Goal: Task Accomplishment & Management: Complete application form

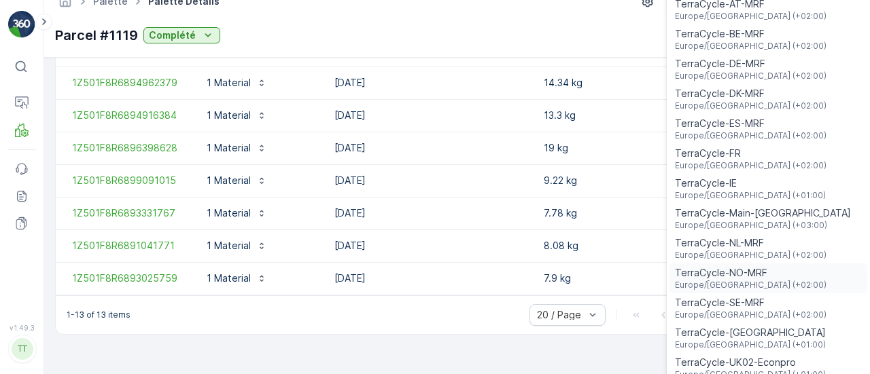
scroll to position [33, 0]
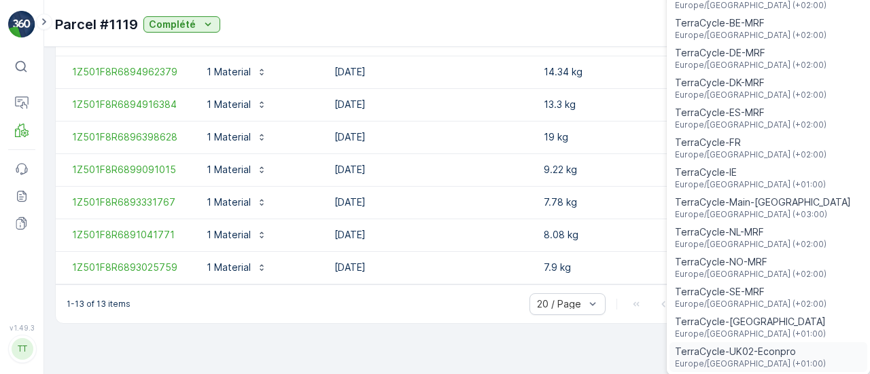
click at [780, 351] on span "TerraCycle-UK02-Econpro" at bounding box center [750, 352] width 151 height 14
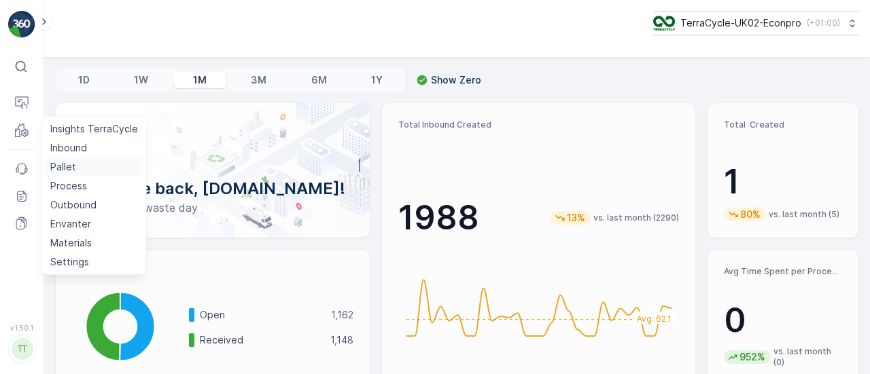
click at [75, 166] on p "Pallet" at bounding box center [63, 167] width 26 height 14
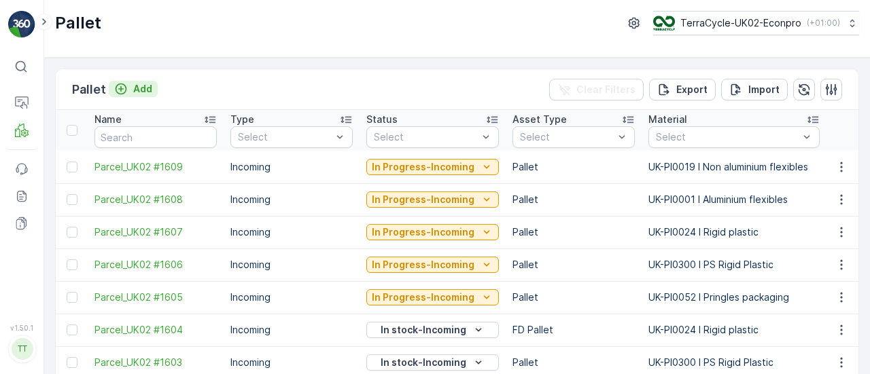
click at [133, 87] on p "Add" at bounding box center [142, 89] width 19 height 14
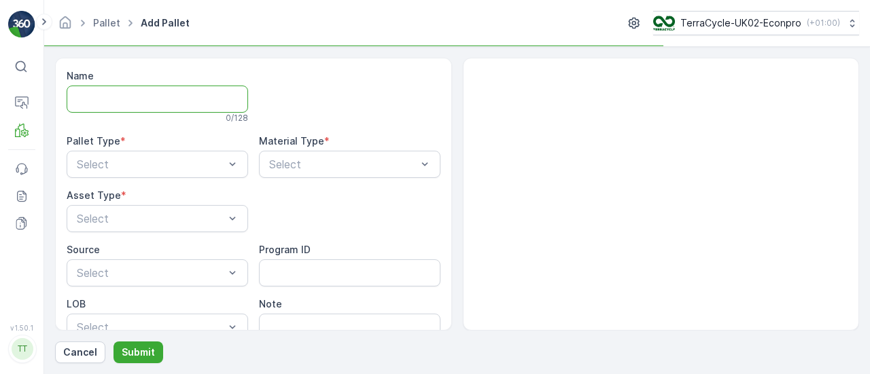
click at [162, 104] on input "Name" at bounding box center [157, 99] width 181 height 27
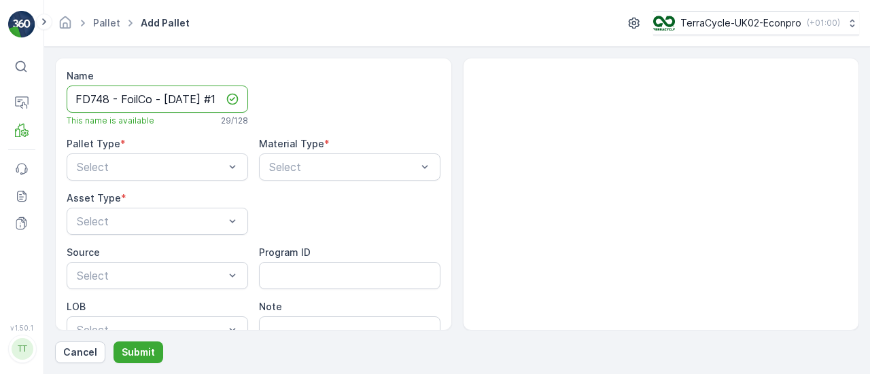
scroll to position [0, 16]
type input "FD748 - FoilCo - [DATE] #1"
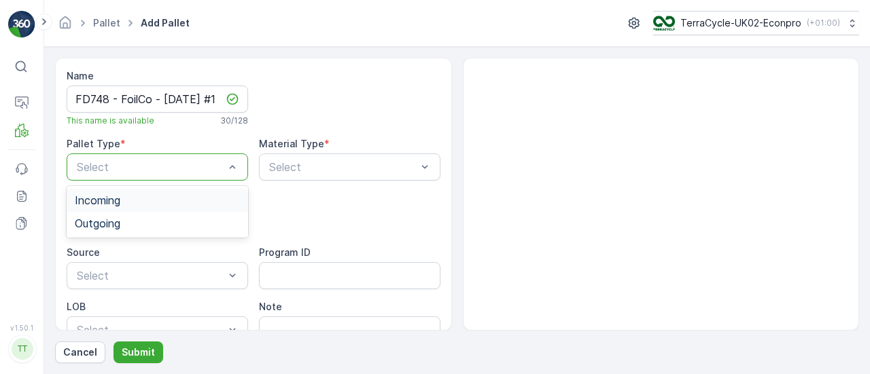
click at [140, 194] on div "Incoming" at bounding box center [157, 200] width 165 height 12
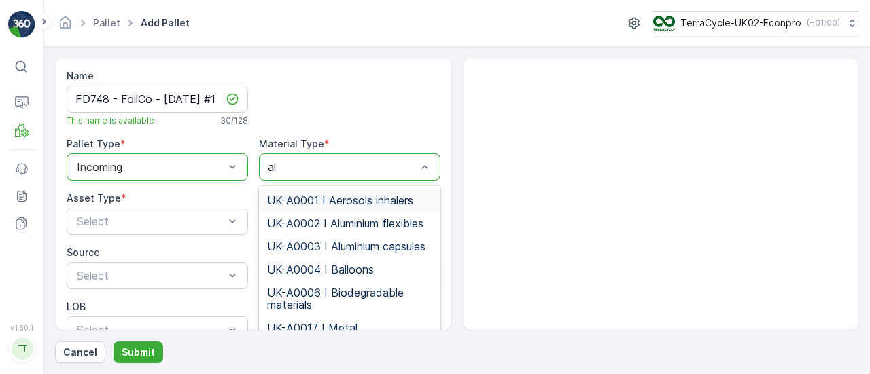
type input "alu"
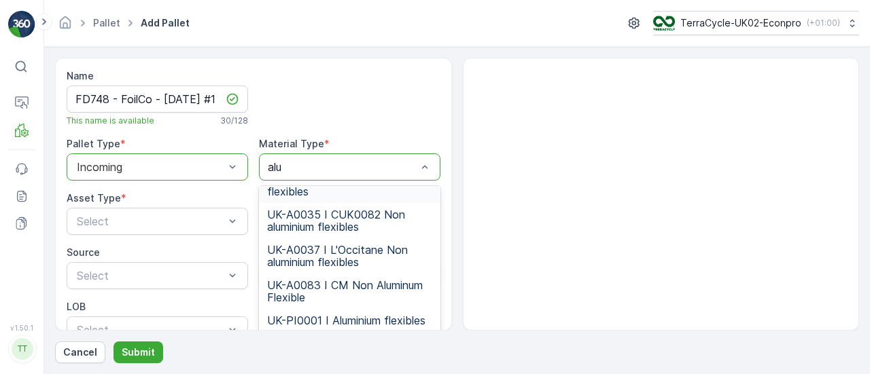
scroll to position [104, 0]
click at [378, 315] on span "UK-PI0001 I Aluminium flexibles" at bounding box center [346, 321] width 158 height 12
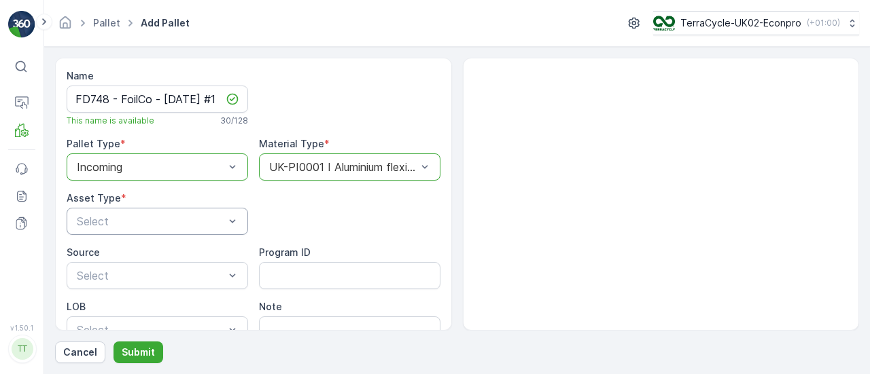
click at [160, 211] on div "Select" at bounding box center [157, 221] width 181 height 27
click at [112, 256] on span "FD Pallet" at bounding box center [98, 255] width 47 height 12
click at [128, 360] on button "Submit" at bounding box center [138, 353] width 50 height 22
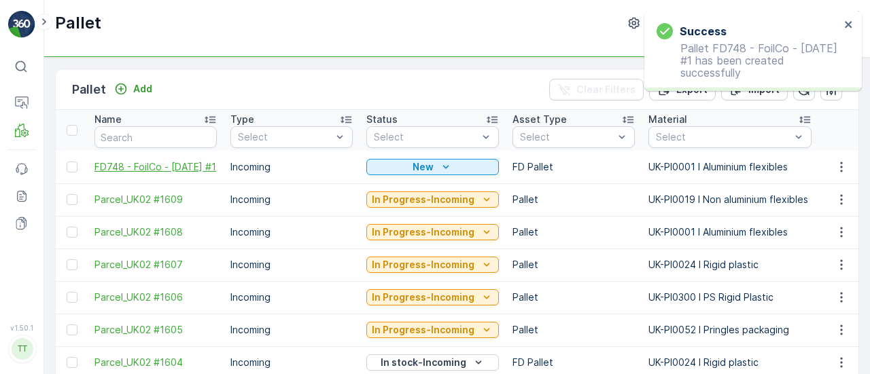
click at [132, 164] on span "FD748 - FoilCo - [DATE] #1" at bounding box center [155, 167] width 122 height 14
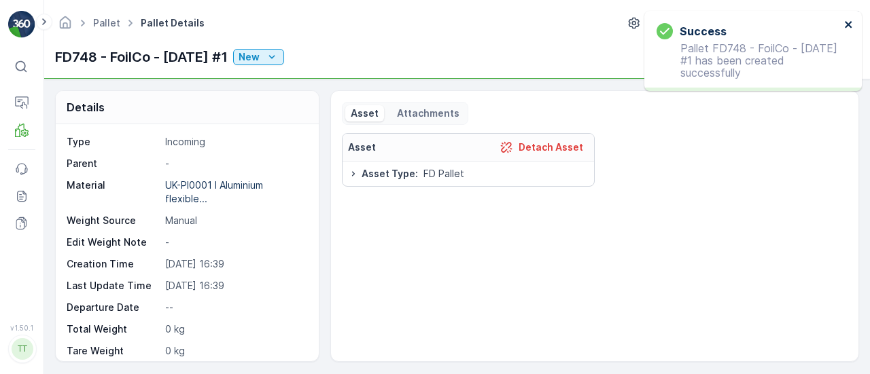
click at [848, 26] on icon "close" at bounding box center [849, 24] width 10 height 11
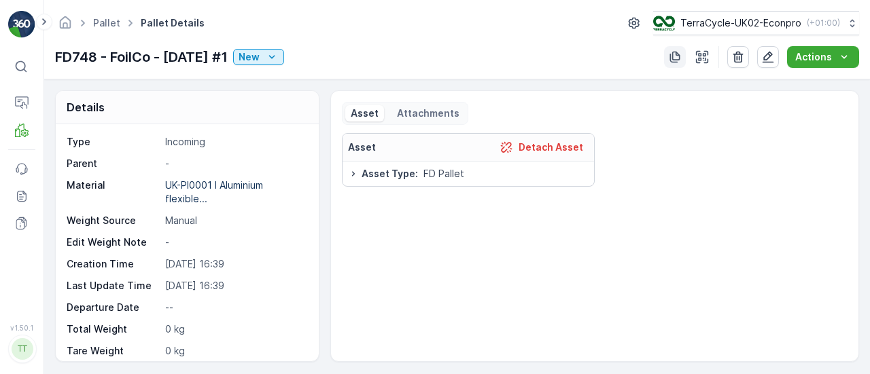
click at [670, 60] on icon "button" at bounding box center [675, 57] width 14 height 14
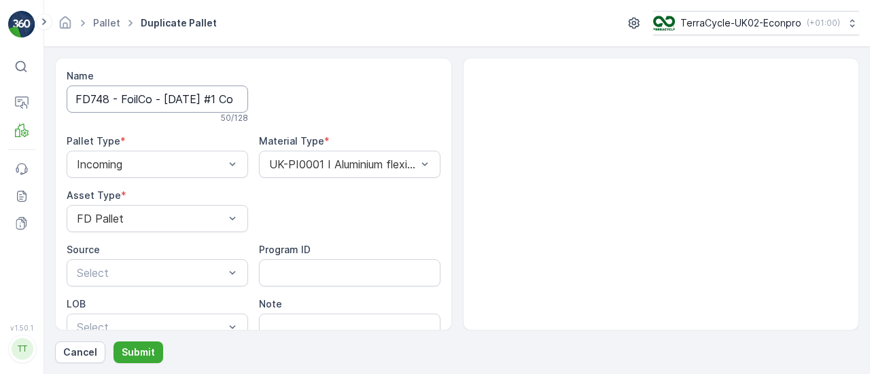
scroll to position [0, 124]
drag, startPoint x: 228, startPoint y: 99, endPoint x: 492, endPoint y: 99, distance: 264.3
click at [492, 99] on div "Name FD748 - FoilCo - [DATE] #1 Copy #1757432347401 50 / 128 Pallet Type * Inco…" at bounding box center [457, 194] width 804 height 273
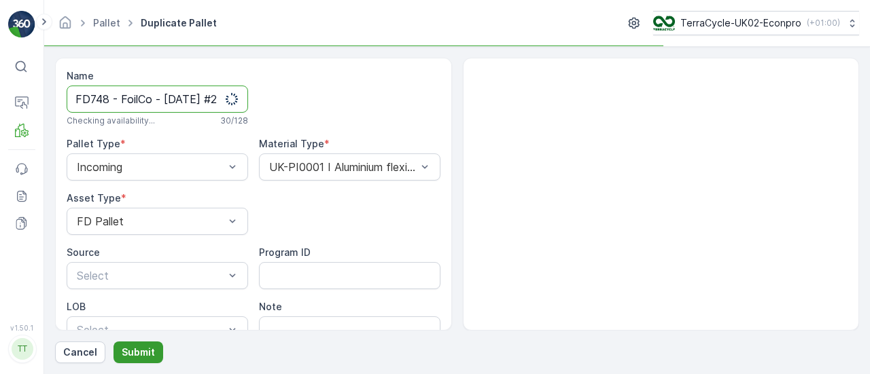
type input "FD748 - FoilCo - [DATE] #2"
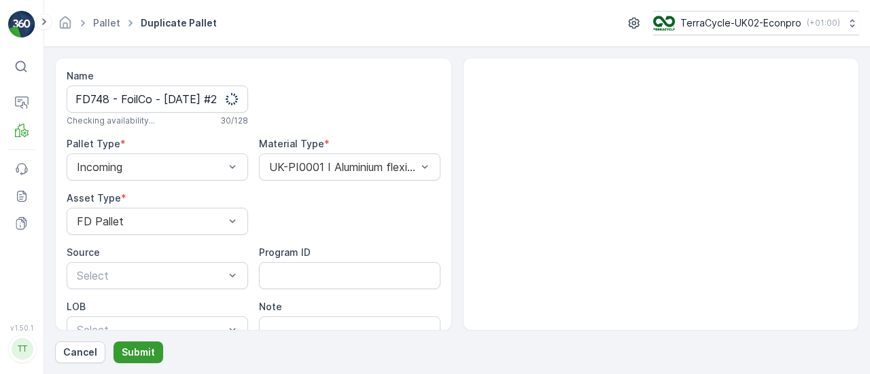
click at [137, 348] on p "Submit" at bounding box center [138, 353] width 33 height 14
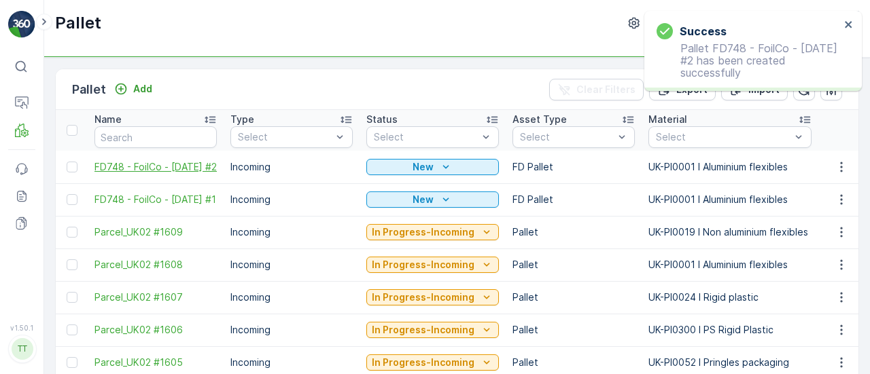
click at [115, 164] on span "FD748 - FoilCo - [DATE] #2" at bounding box center [155, 167] width 122 height 14
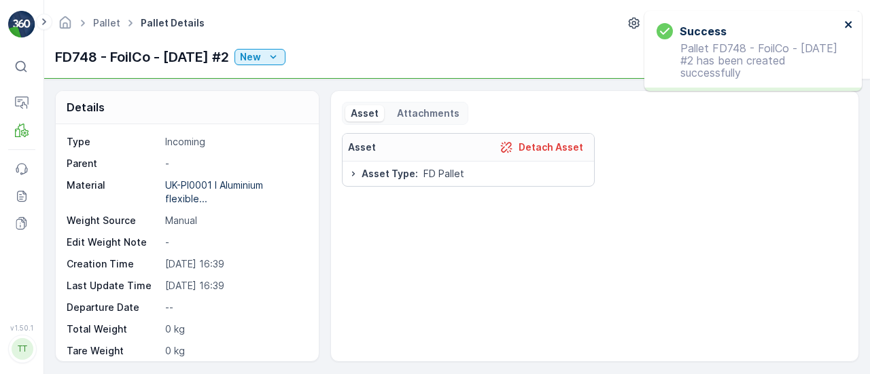
click at [845, 22] on icon "close" at bounding box center [847, 24] width 7 height 7
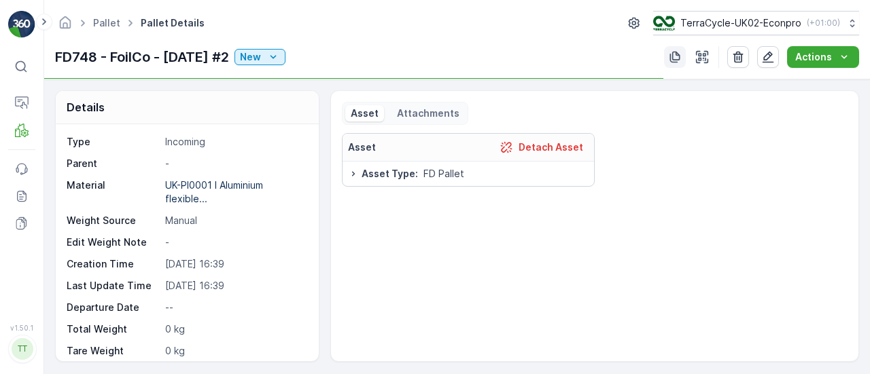
click at [670, 56] on icon "button" at bounding box center [675, 57] width 14 height 14
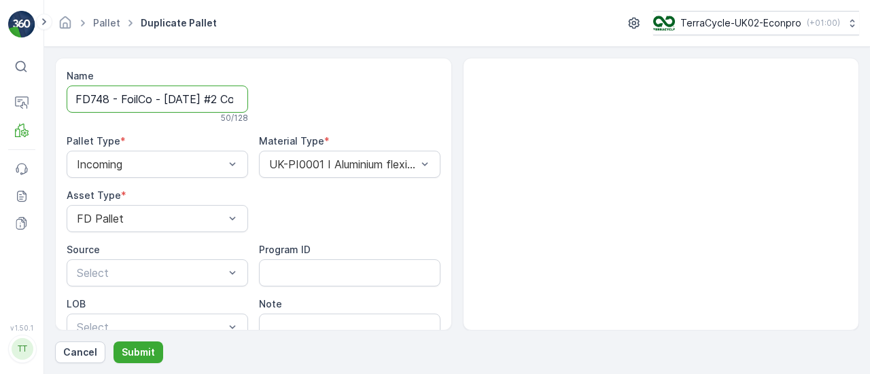
scroll to position [0, 127]
drag, startPoint x: 232, startPoint y: 96, endPoint x: 500, endPoint y: 123, distance: 269.7
click at [500, 123] on div "Name FD748 - FoilCo - [DATE] #2 Copy #1757432355778 50 / 128 Pallet Type * Inco…" at bounding box center [457, 194] width 804 height 273
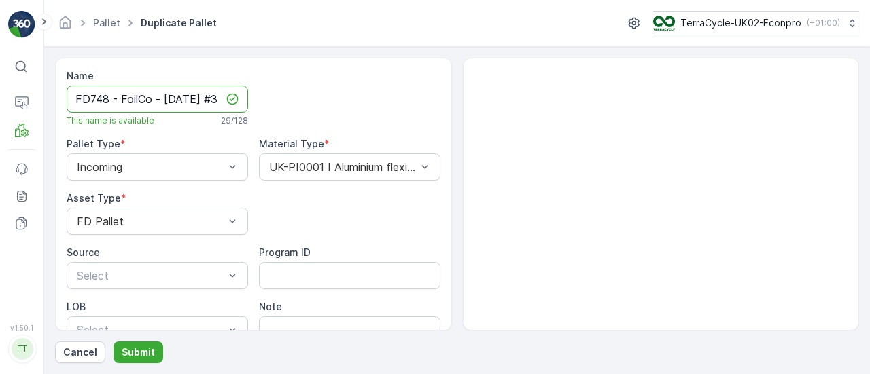
scroll to position [0, 18]
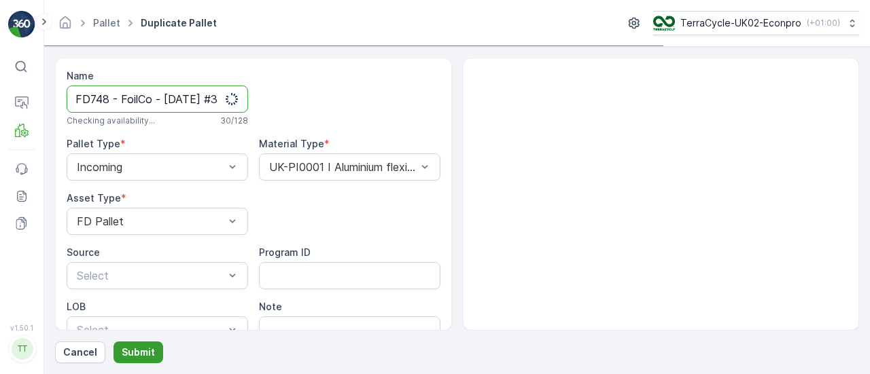
type input "FD748 - FoilCo - [DATE] #3"
click at [147, 356] on p "Submit" at bounding box center [138, 353] width 33 height 14
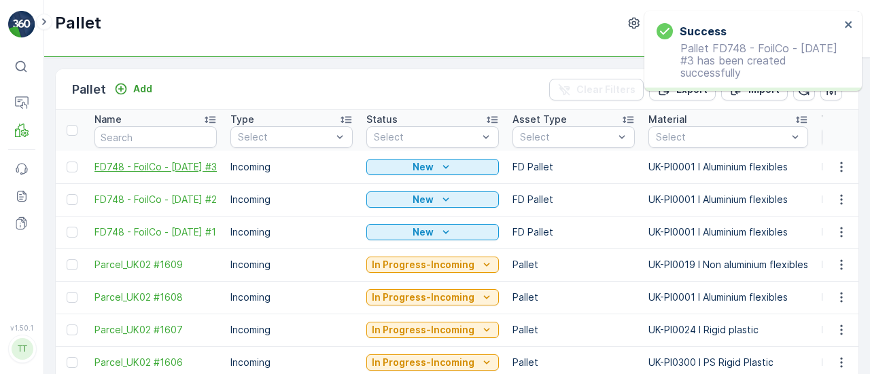
click at [130, 161] on span "FD748 - FoilCo - [DATE] #3" at bounding box center [155, 167] width 122 height 14
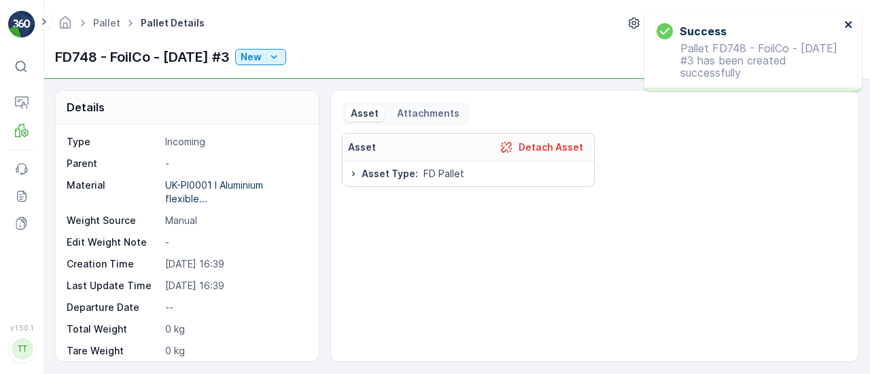
click at [850, 23] on icon "close" at bounding box center [849, 24] width 10 height 11
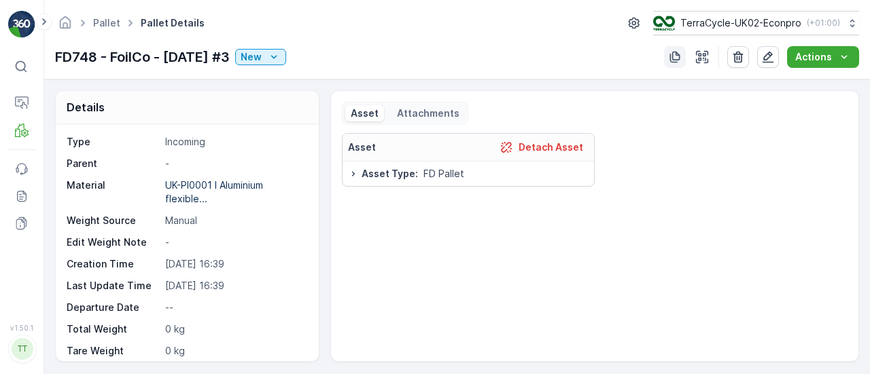
click at [677, 60] on icon "button" at bounding box center [675, 57] width 14 height 14
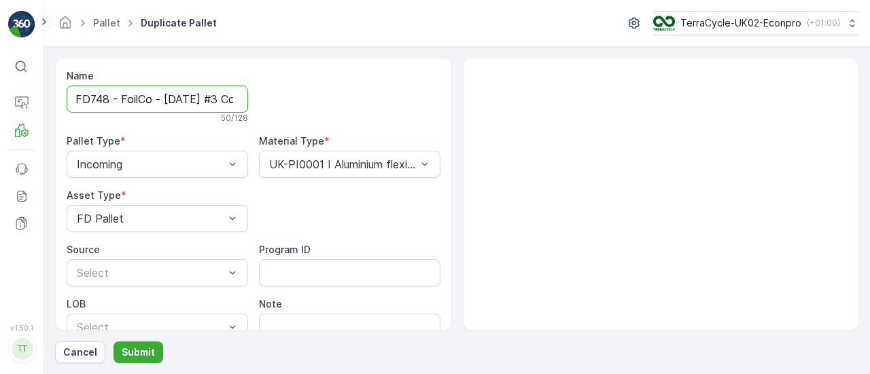
scroll to position [0, 129]
drag, startPoint x: 226, startPoint y: 95, endPoint x: 469, endPoint y: 94, distance: 242.5
click at [469, 94] on div "Name FD748 - FoilCo - [DATE] #3 Copy #1757432365893 50 / 128 Pallet Type * Inco…" at bounding box center [457, 194] width 804 height 273
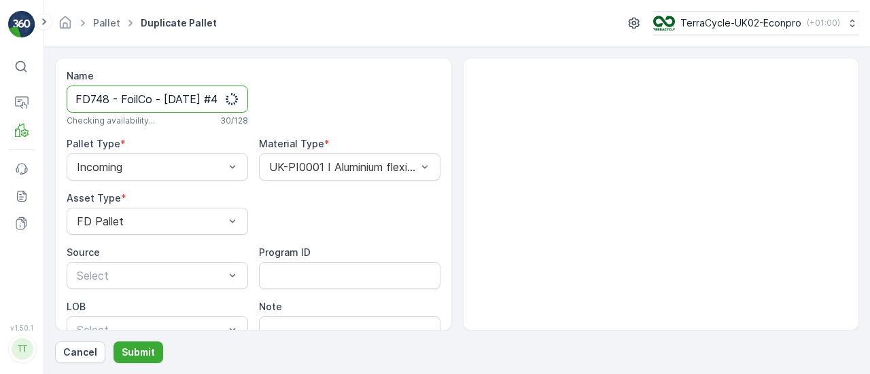
type input "FD748 - FoilCo - [DATE] #4"
click at [144, 365] on form "Name FD748 - FoilCo - [DATE] #4 Checking availability... 30 / 128 Pallet Type *…" at bounding box center [456, 210] width 825 height 327
click at [147, 354] on p "Submit" at bounding box center [138, 353] width 33 height 14
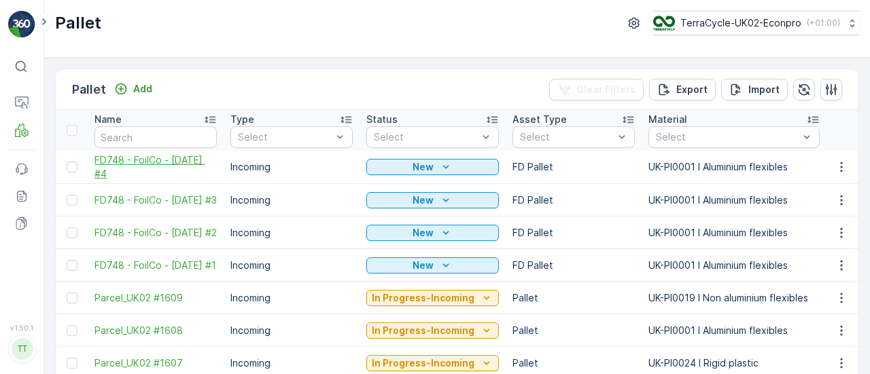
click at [139, 172] on span "FD748 - FoilCo - [DATE] #4" at bounding box center [155, 167] width 122 height 27
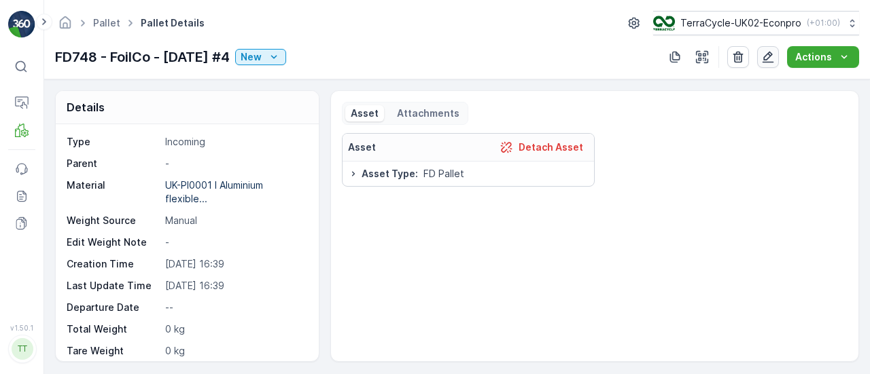
click at [761, 58] on button "button" at bounding box center [768, 57] width 22 height 22
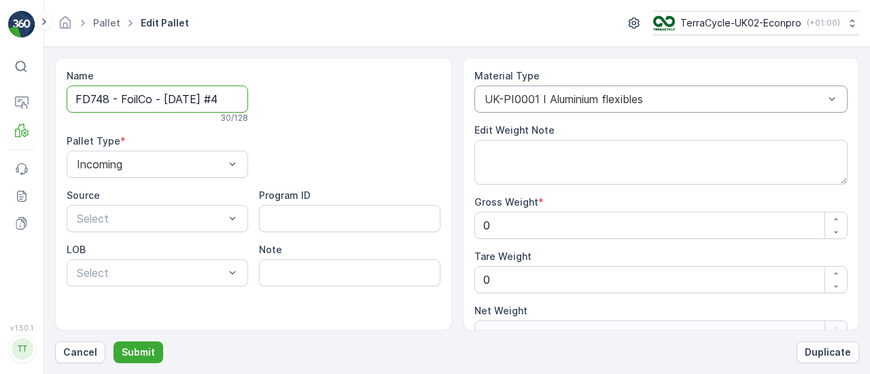
scroll to position [0, 3]
drag, startPoint x: 230, startPoint y: 94, endPoint x: 566, endPoint y: 95, distance: 336.3
click at [566, 95] on div "Name FD748 - FoilCo - [DATE] #4 30 / 128 Pallet Type * Incoming Source Select P…" at bounding box center [457, 194] width 804 height 273
type input "FD748 - FoilCo - [DATE] #"
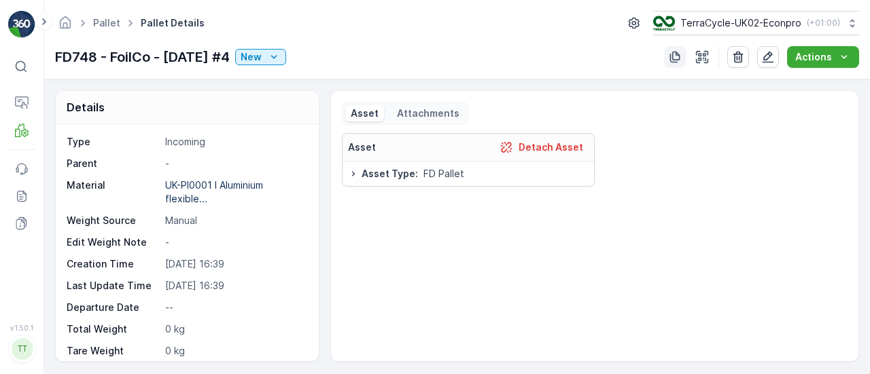
click at [675, 55] on icon "button" at bounding box center [675, 57] width 14 height 14
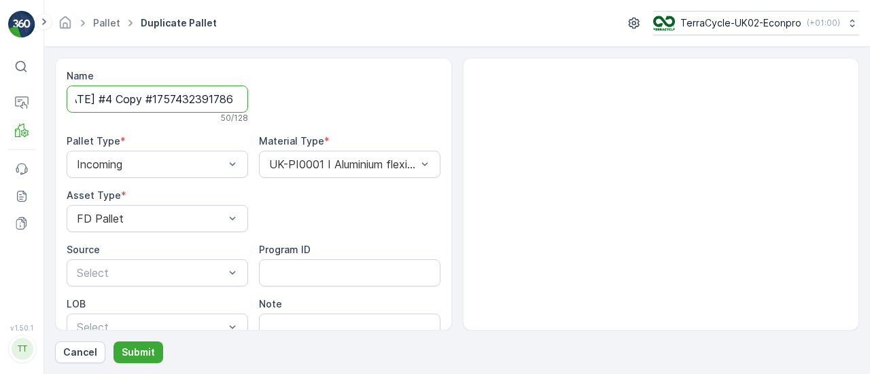
scroll to position [0, 126]
drag, startPoint x: 226, startPoint y: 99, endPoint x: 380, endPoint y: 86, distance: 155.4
click at [380, 86] on div "Name FD748 - FoilCo - [DATE] #4 Copy #1757432391786 50 / 128 Pallet Type * Inco…" at bounding box center [254, 229] width 374 height 321
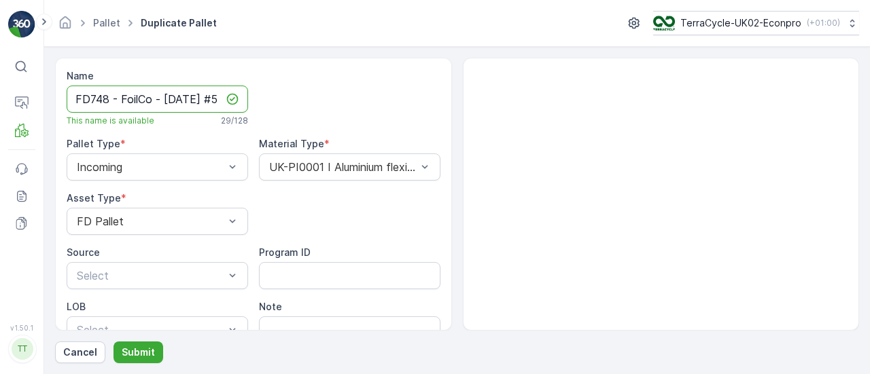
scroll to position [0, 4]
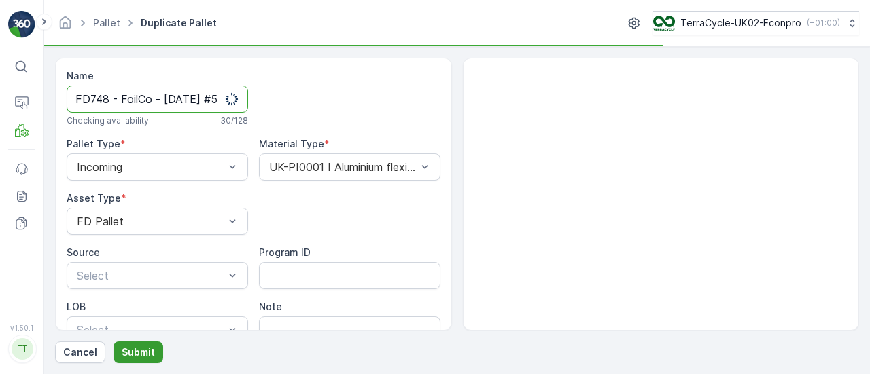
type input "FD748 - FoilCo - [DATE] #5"
click at [135, 344] on button "Submit" at bounding box center [138, 353] width 50 height 22
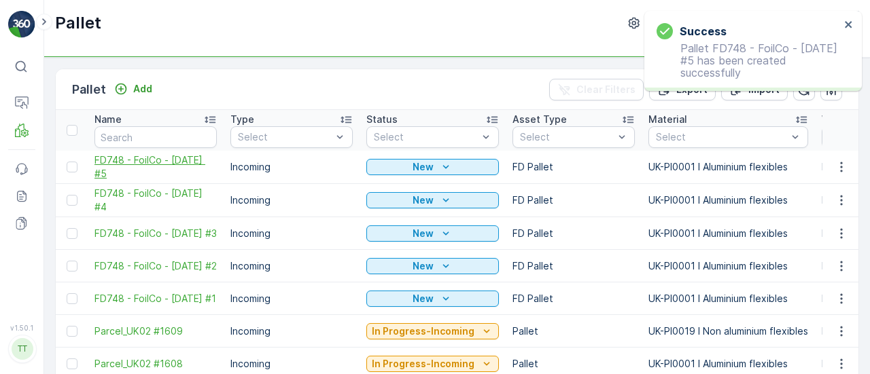
click at [135, 167] on span "FD748 - FoilCo - [DATE] #5" at bounding box center [155, 167] width 122 height 27
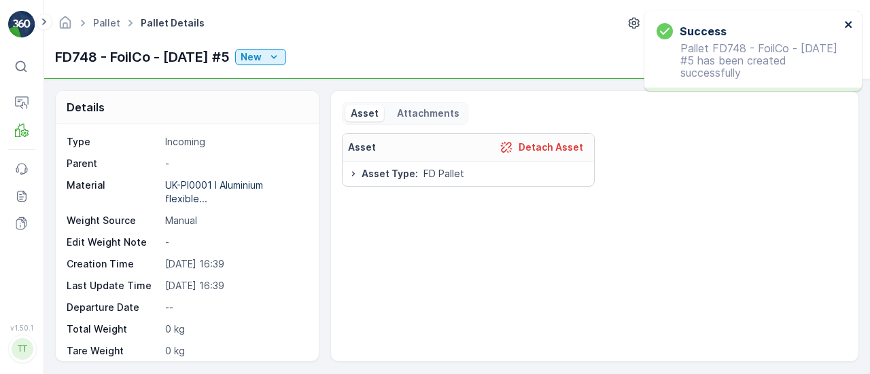
click at [849, 25] on icon "close" at bounding box center [847, 24] width 7 height 7
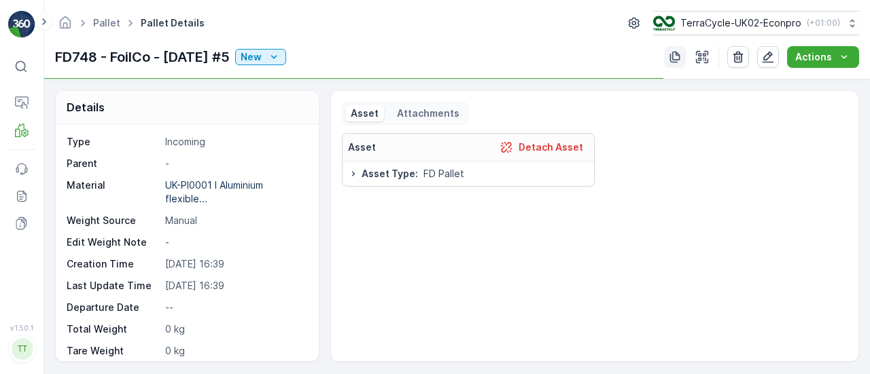
click at [671, 60] on icon "button" at bounding box center [675, 58] width 10 height 12
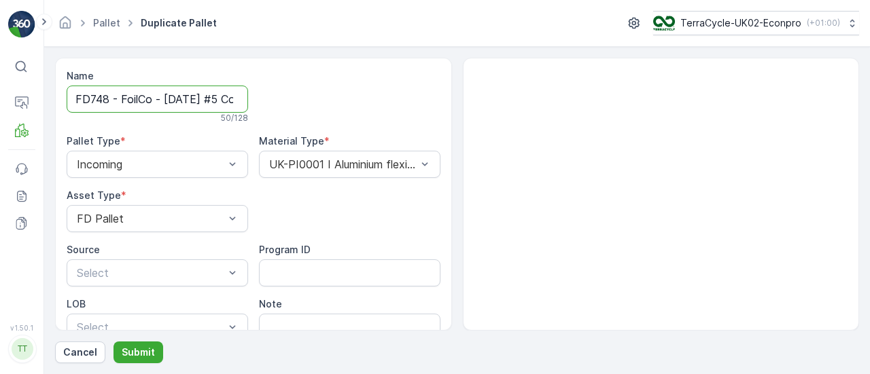
scroll to position [0, 126]
drag, startPoint x: 230, startPoint y: 100, endPoint x: 560, endPoint y: 104, distance: 330.2
click at [560, 104] on div "Name FD748 - FoilCo - [DATE] #5 Copy #1757432400821 50 / 128 Pallet Type * Inco…" at bounding box center [457, 194] width 804 height 273
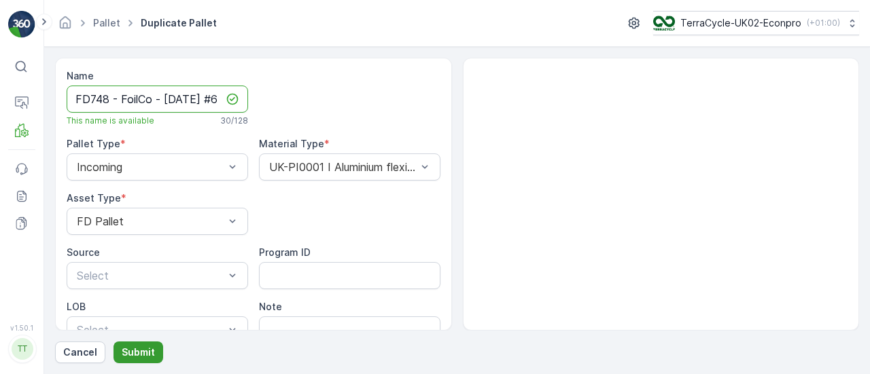
type input "FD748 - FoilCo - [DATE] #6"
click at [147, 356] on p "Submit" at bounding box center [138, 353] width 33 height 14
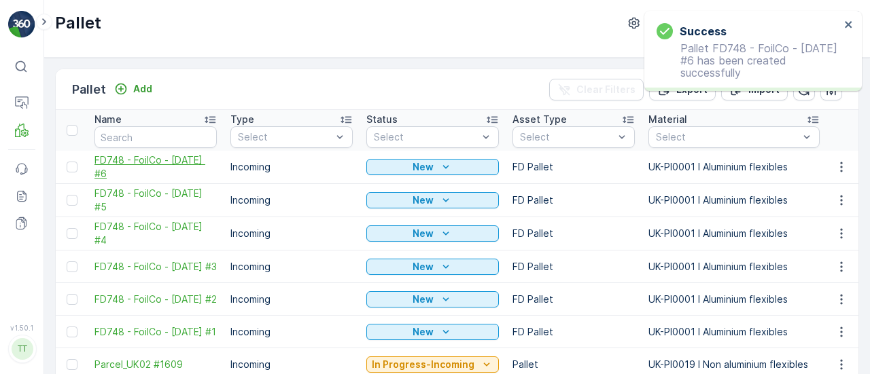
click at [120, 171] on span "FD748 - FoilCo - [DATE] #6" at bounding box center [155, 167] width 122 height 27
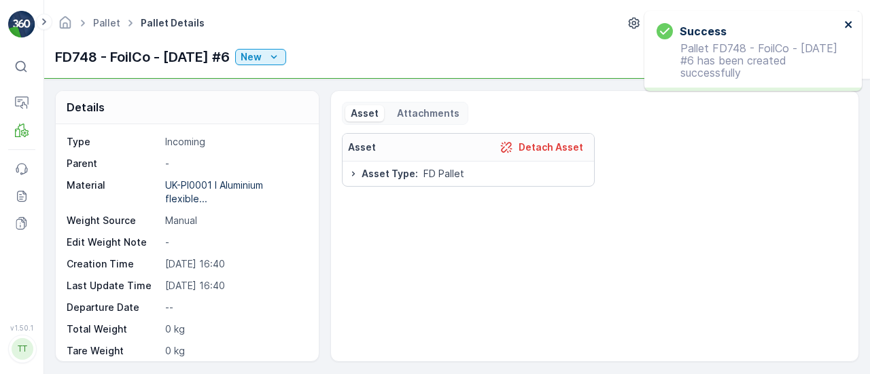
click at [848, 26] on icon "close" at bounding box center [849, 24] width 10 height 11
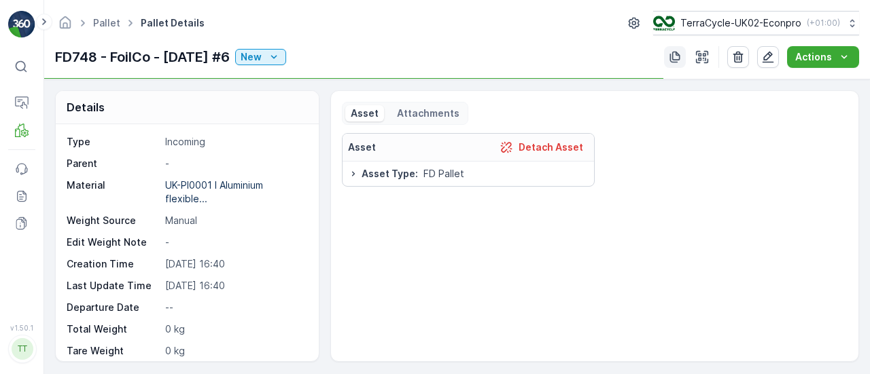
click at [674, 58] on icon "button" at bounding box center [675, 58] width 10 height 12
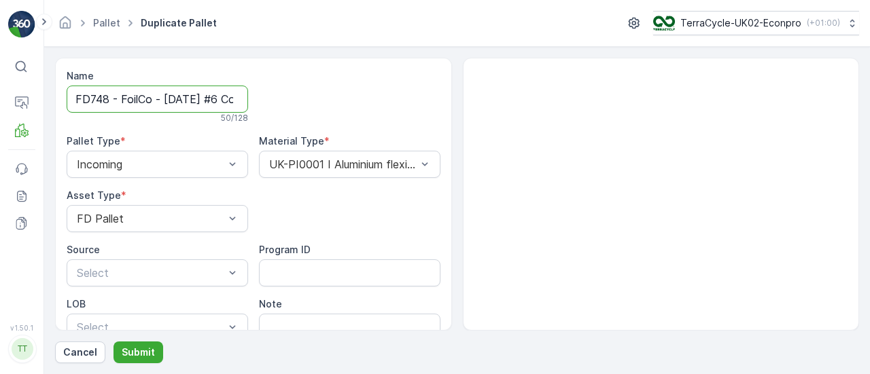
scroll to position [0, 126]
drag, startPoint x: 231, startPoint y: 100, endPoint x: 500, endPoint y: 114, distance: 269.4
click at [500, 114] on div "Name FD748 - FoilCo - [DATE] #6 Copy #1757432412552 50 / 128 Pallet Type * Inco…" at bounding box center [457, 194] width 804 height 273
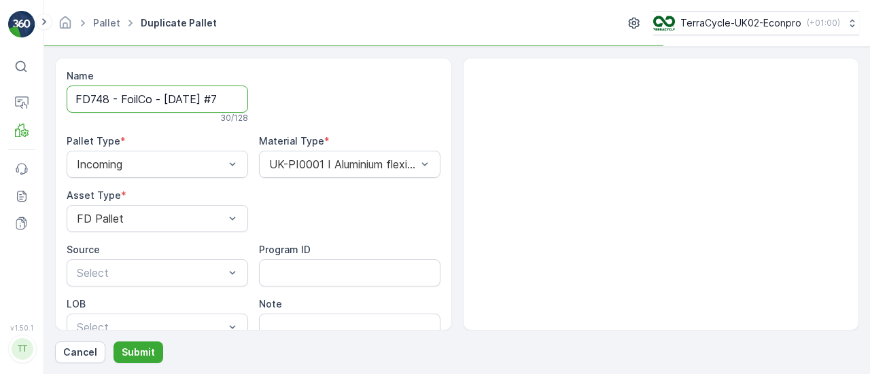
scroll to position [0, 4]
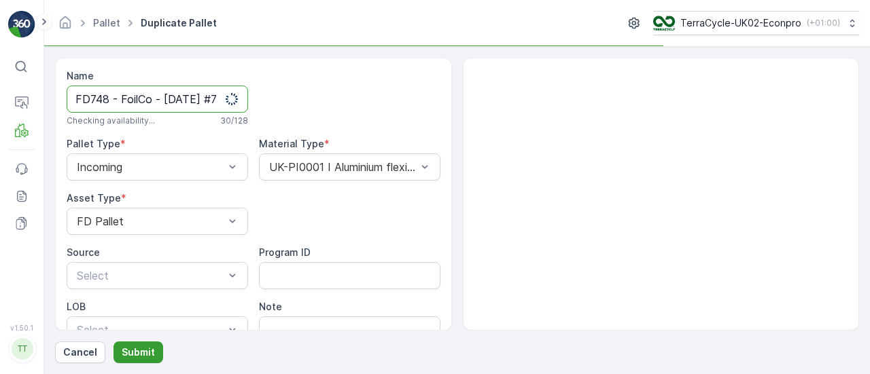
type input "FD748 - FoilCo - [DATE] #7"
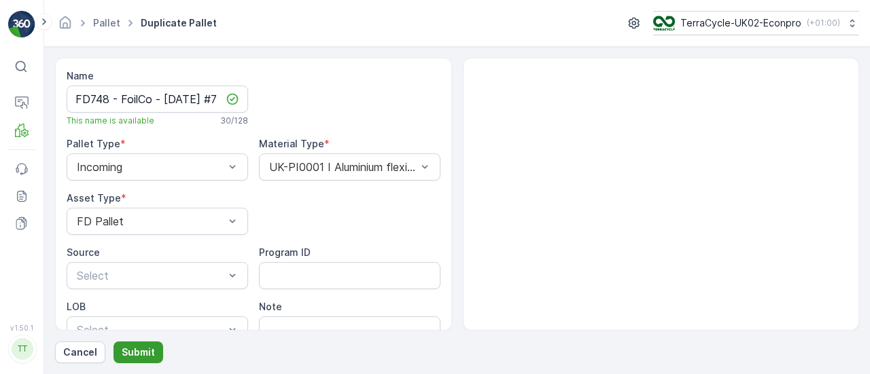
click at [143, 357] on p "Submit" at bounding box center [138, 353] width 33 height 14
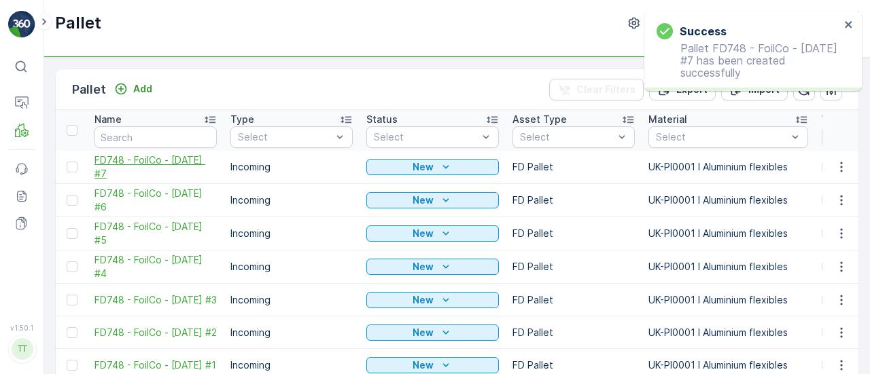
click at [141, 173] on span "FD748 - FoilCo - [DATE] #7" at bounding box center [155, 167] width 122 height 27
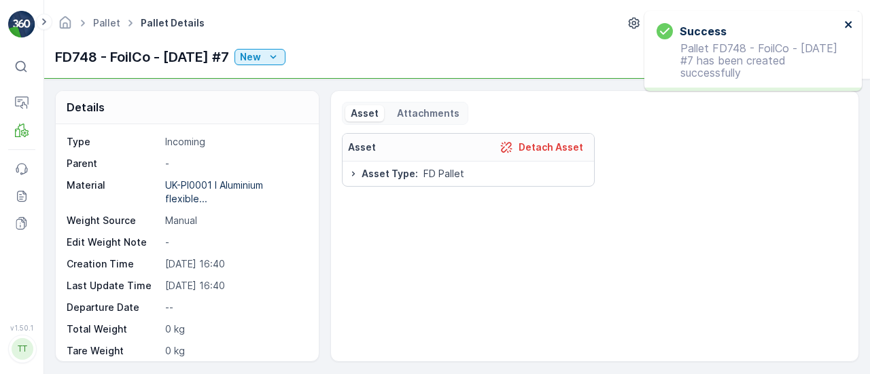
drag, startPoint x: 845, startPoint y: 22, endPoint x: 834, endPoint y: 25, distance: 11.2
click at [845, 22] on icon "close" at bounding box center [849, 24] width 10 height 11
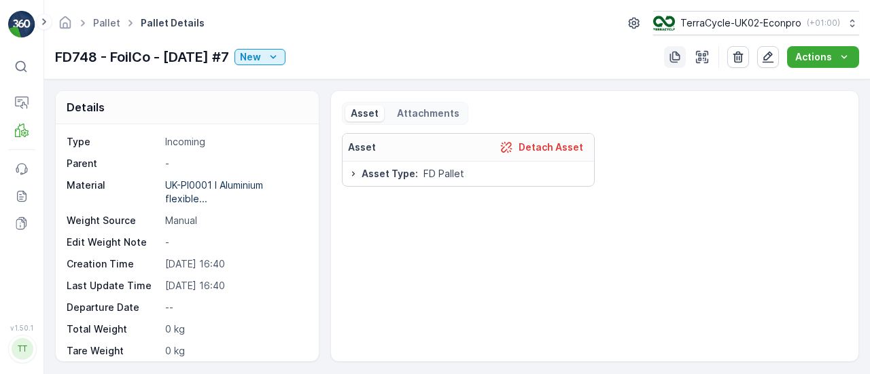
click at [680, 53] on icon "button" at bounding box center [675, 57] width 14 height 14
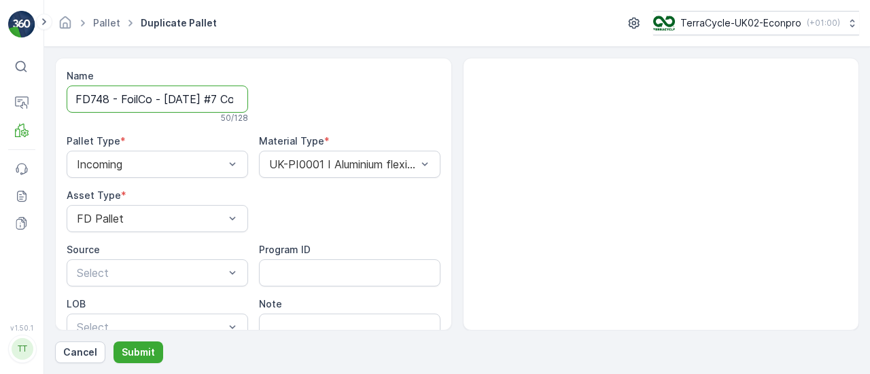
scroll to position [0, 127]
drag, startPoint x: 228, startPoint y: 97, endPoint x: 455, endPoint y: 97, distance: 226.9
click at [455, 97] on div "Name FD748 - FoilCo - [DATE] #7 Copy #1757432422796 50 / 128 Pallet Type * Inco…" at bounding box center [457, 194] width 804 height 273
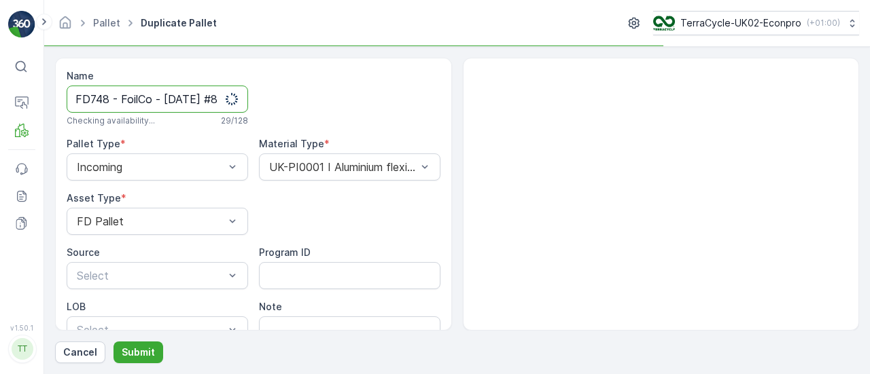
scroll to position [0, 18]
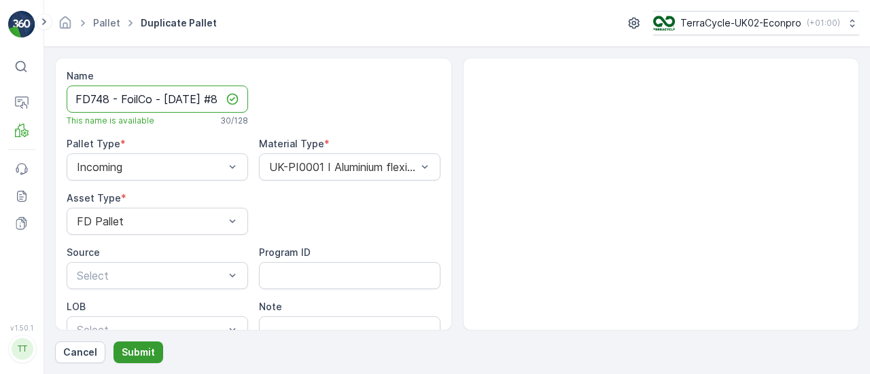
type input "FD748 - FoilCo - [DATE] #8"
click at [132, 348] on p "Submit" at bounding box center [138, 353] width 33 height 14
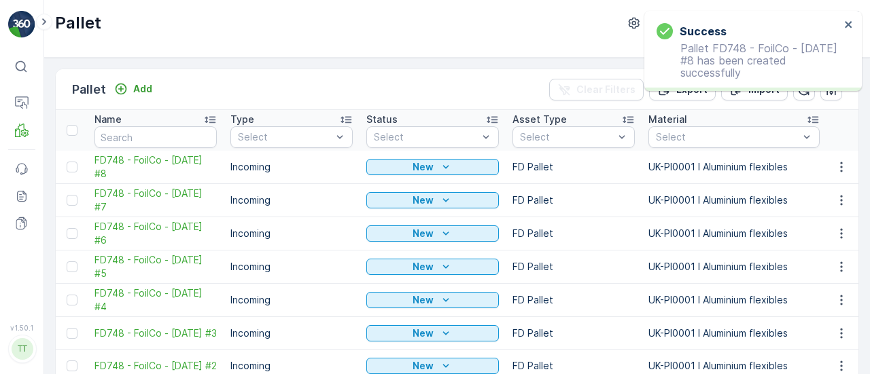
click at [147, 171] on span "FD748 - FoilCo - [DATE] #8" at bounding box center [155, 167] width 122 height 27
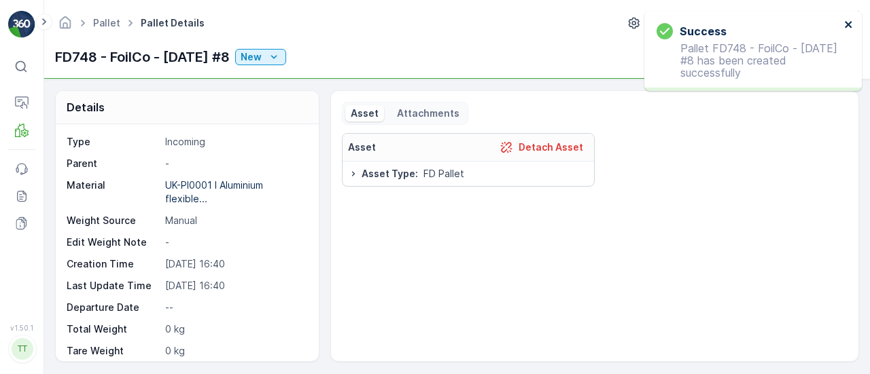
click at [852, 30] on button "close" at bounding box center [849, 25] width 10 height 13
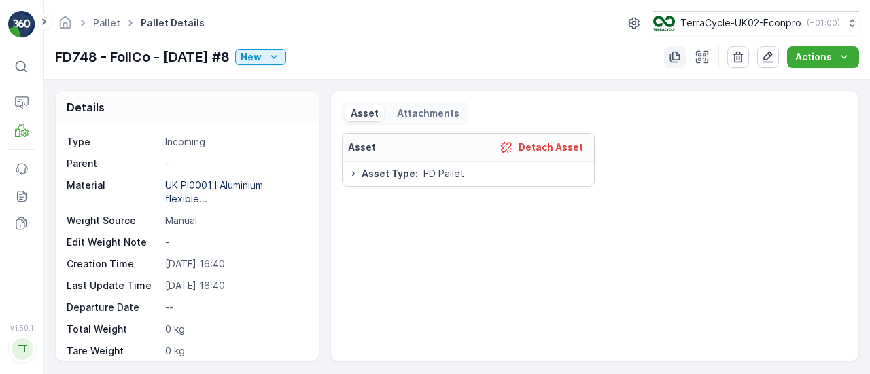
click at [675, 62] on icon "button" at bounding box center [675, 58] width 10 height 12
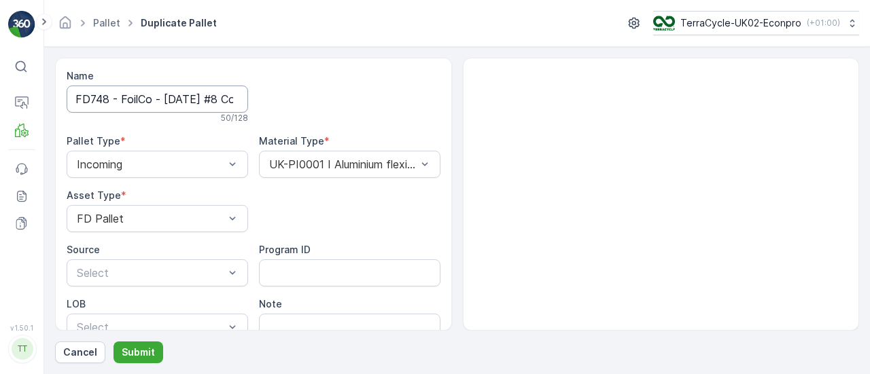
scroll to position [0, 128]
drag, startPoint x: 230, startPoint y: 101, endPoint x: 463, endPoint y: 101, distance: 233.7
click at [462, 101] on div "Name FD748 - FoilCo - [DATE] #8 Copy #1757432434316 50 / 128 Pallet Type * Inco…" at bounding box center [457, 194] width 804 height 273
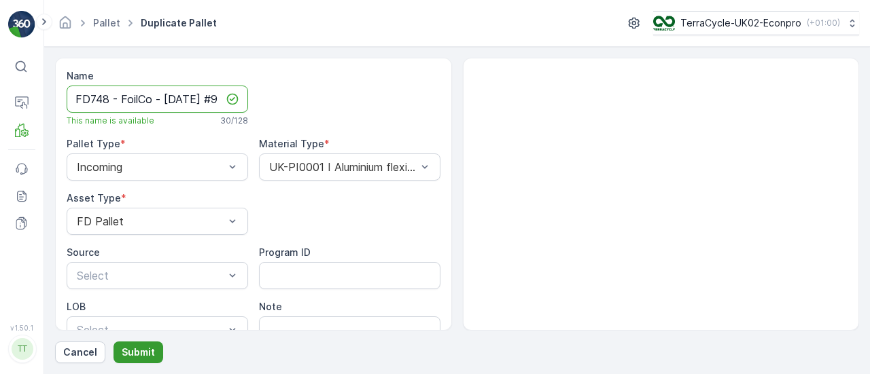
type input "FD748 - FoilCo - [DATE] #9"
click at [134, 350] on p "Submit" at bounding box center [138, 353] width 33 height 14
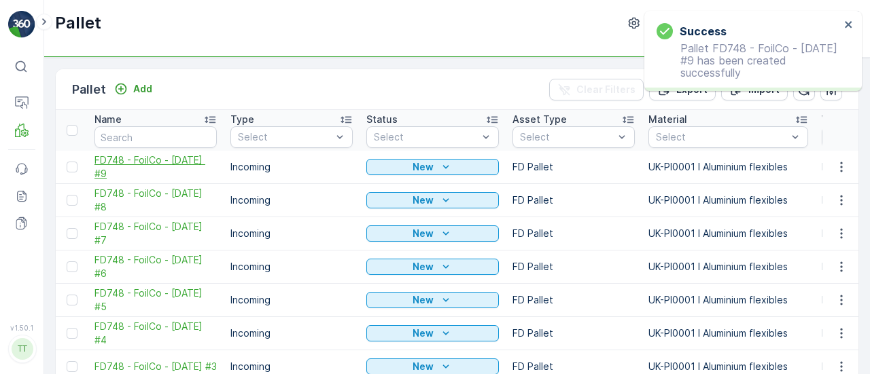
click at [117, 169] on span "FD748 - FoilCo - [DATE] #9" at bounding box center [155, 167] width 122 height 27
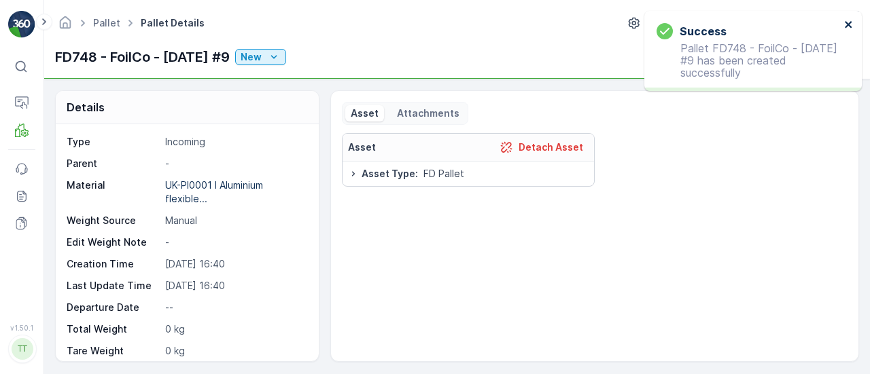
click at [846, 20] on icon "close" at bounding box center [849, 24] width 10 height 11
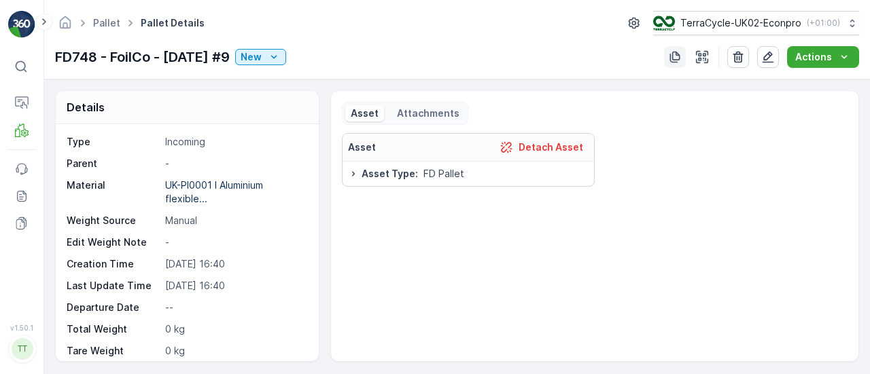
click at [675, 60] on icon "button" at bounding box center [675, 57] width 14 height 14
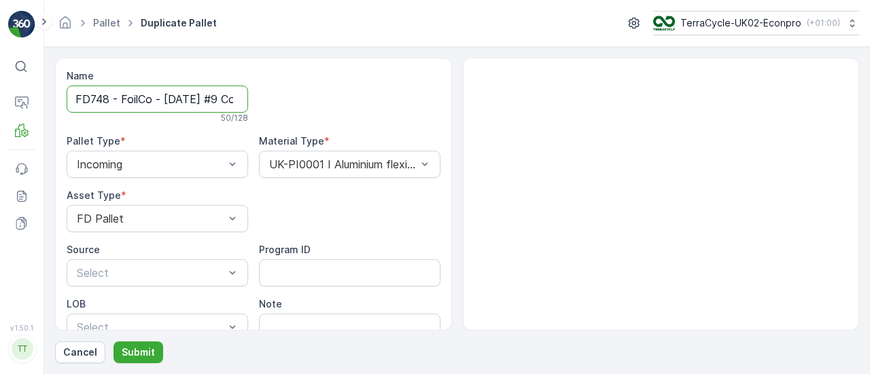
scroll to position [0, 129]
drag, startPoint x: 228, startPoint y: 101, endPoint x: 528, endPoint y: 121, distance: 300.2
click at [528, 121] on div "Name FD748 - FoilCo - [DATE] #9 Copy #1757432444944 50 / 128 Pallet Type * Inco…" at bounding box center [457, 194] width 804 height 273
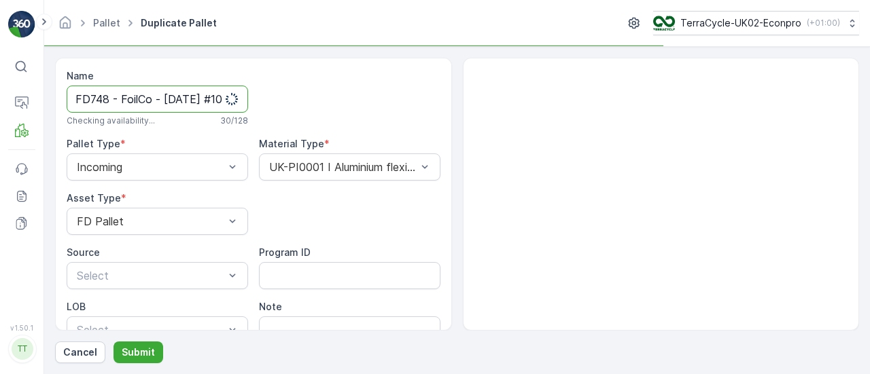
scroll to position [0, 10]
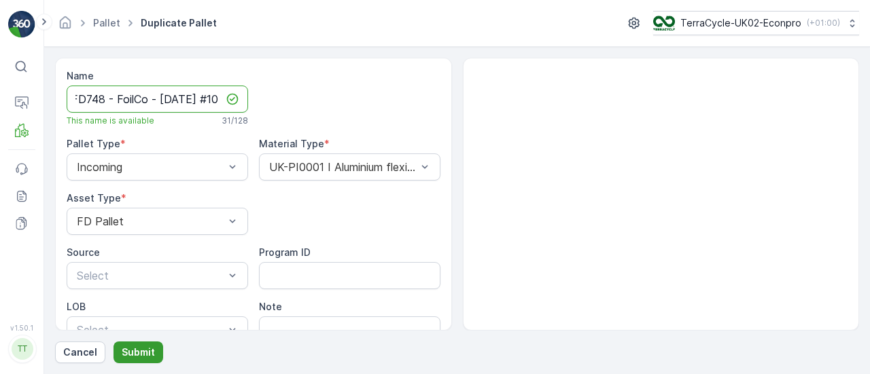
type input "FD748 - FoilCo - [DATE] #10"
click at [136, 348] on p "Submit" at bounding box center [138, 353] width 33 height 14
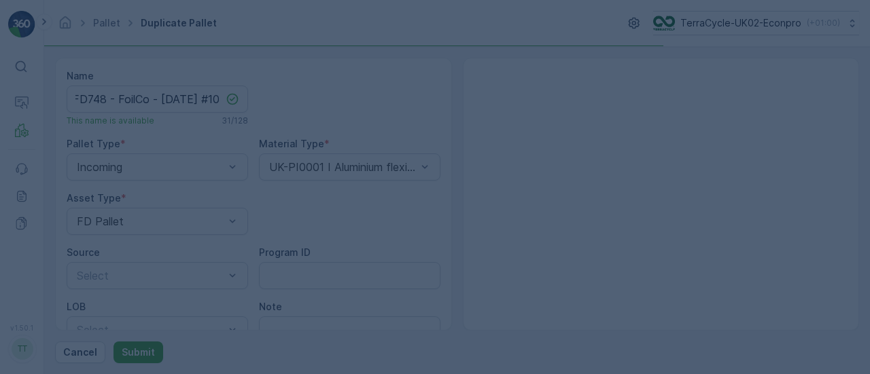
scroll to position [0, 0]
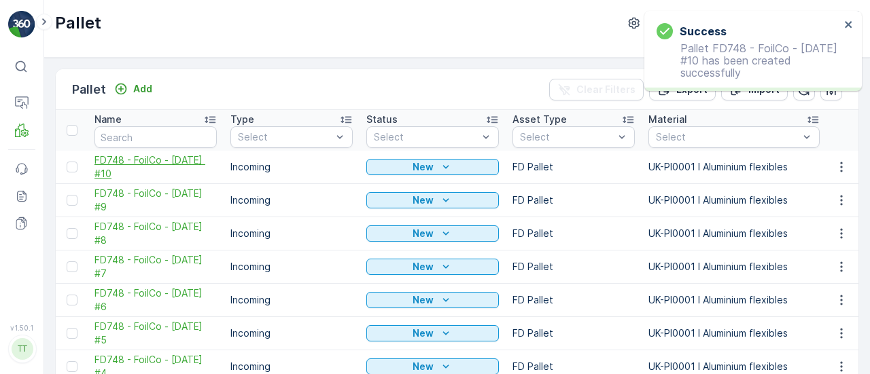
click at [152, 171] on span "FD748 - FoilCo - [DATE] #10" at bounding box center [155, 167] width 122 height 27
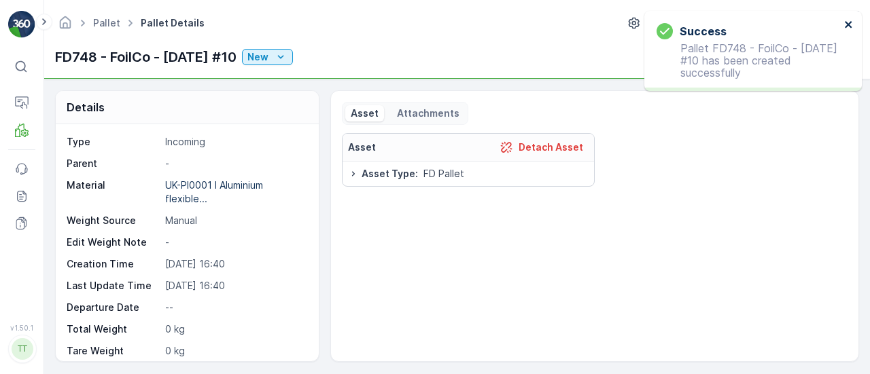
click at [846, 28] on icon "close" at bounding box center [849, 24] width 10 height 11
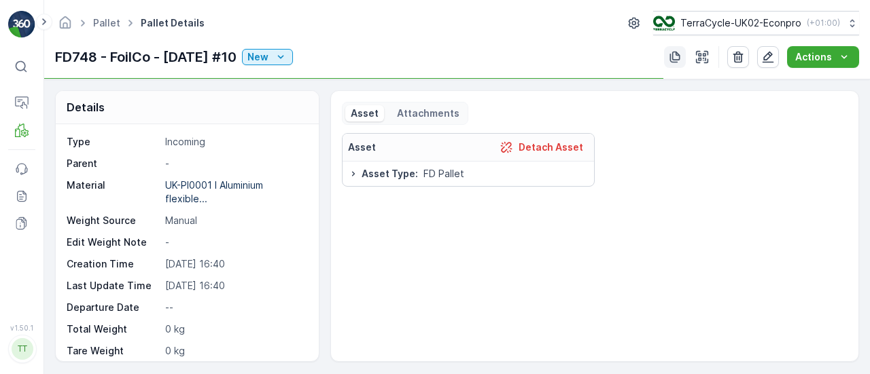
click at [681, 62] on icon "button" at bounding box center [675, 57] width 14 height 14
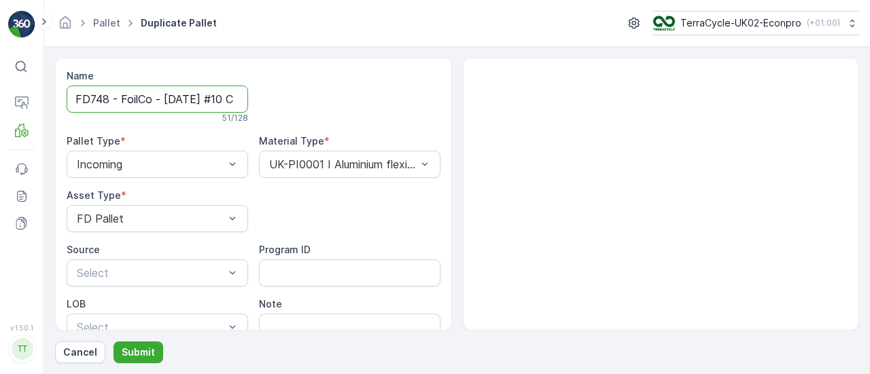
scroll to position [0, 132]
drag, startPoint x: 233, startPoint y: 102, endPoint x: 471, endPoint y: 126, distance: 239.6
click at [471, 126] on div "Name FD748 - FoilCo - [DATE] #10 Copy #1757432461538 51 / 128 Pallet Type * Inc…" at bounding box center [457, 194] width 804 height 273
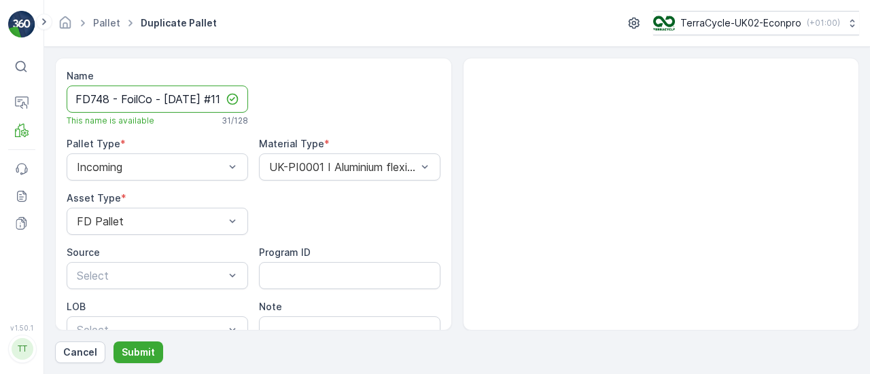
scroll to position [0, 7]
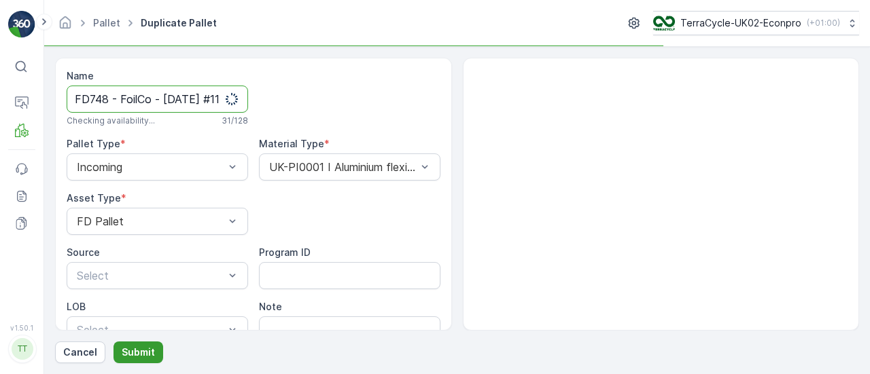
type input "FD748 - FoilCo - [DATE] #11"
click at [140, 348] on p "Submit" at bounding box center [138, 353] width 33 height 14
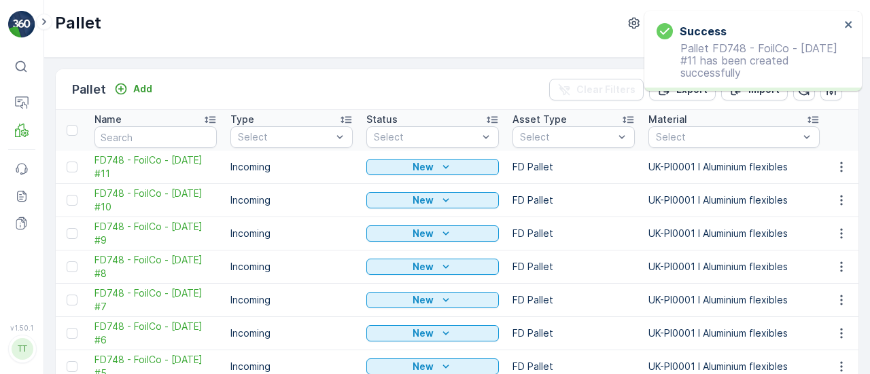
click at [147, 164] on span "FD748 - FoilCo - [DATE] #11" at bounding box center [155, 167] width 122 height 27
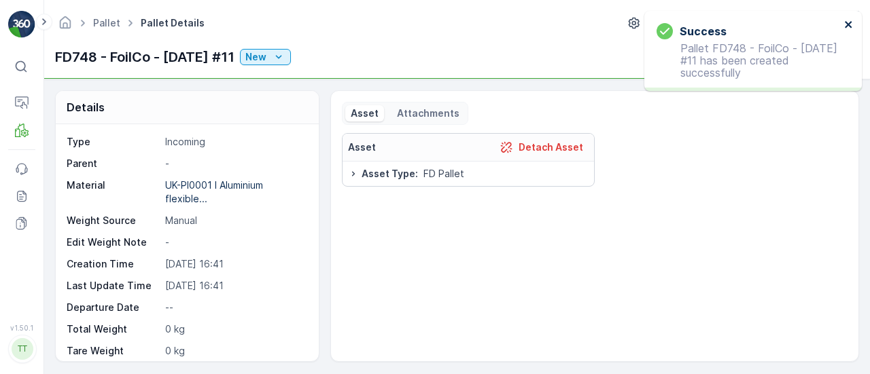
click at [847, 26] on icon "close" at bounding box center [847, 24] width 7 height 7
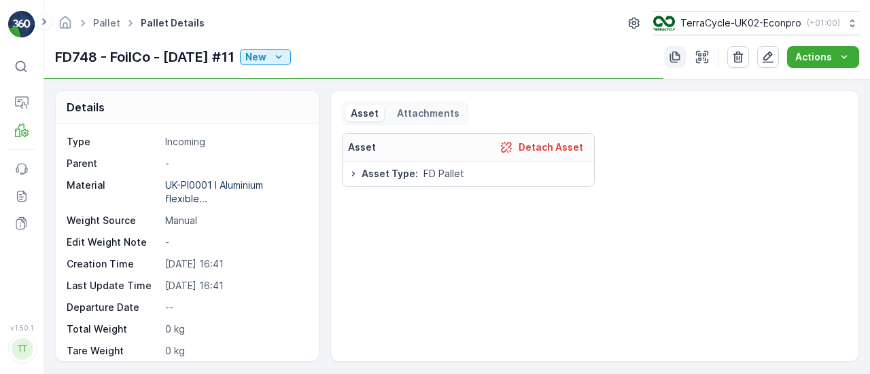
click at [673, 51] on icon "button" at bounding box center [675, 57] width 14 height 14
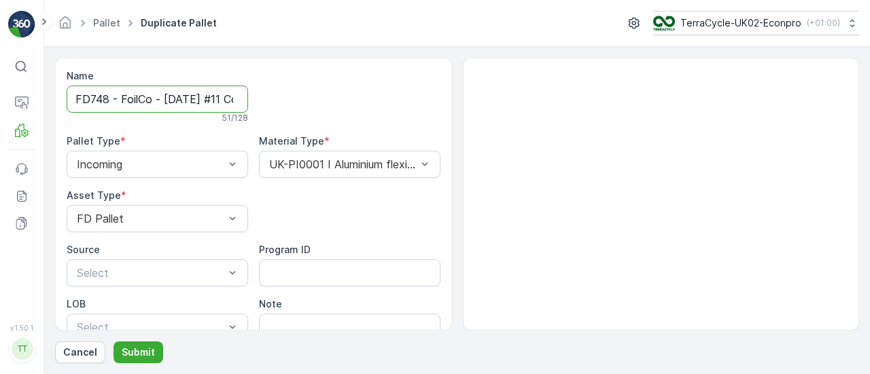
scroll to position [0, 129]
drag, startPoint x: 230, startPoint y: 100, endPoint x: 552, endPoint y: 101, distance: 322.0
click at [552, 101] on div "Name FD748 - FoilCo - [DATE] #11 Copy #1757432471553 51 / 128 Pallet Type * Inc…" at bounding box center [457, 194] width 804 height 273
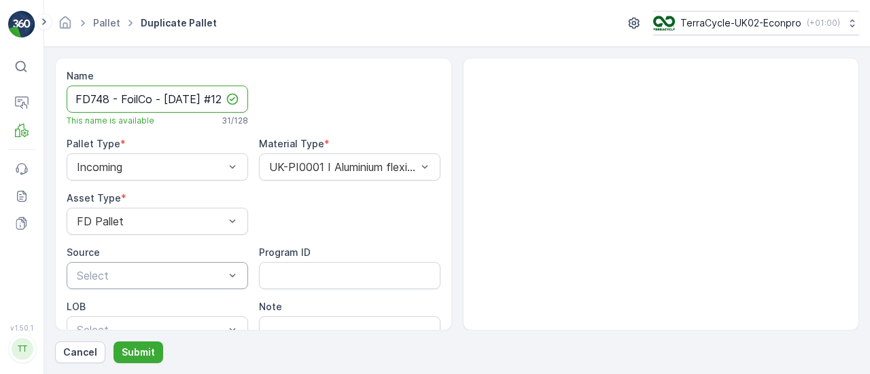
scroll to position [0, 10]
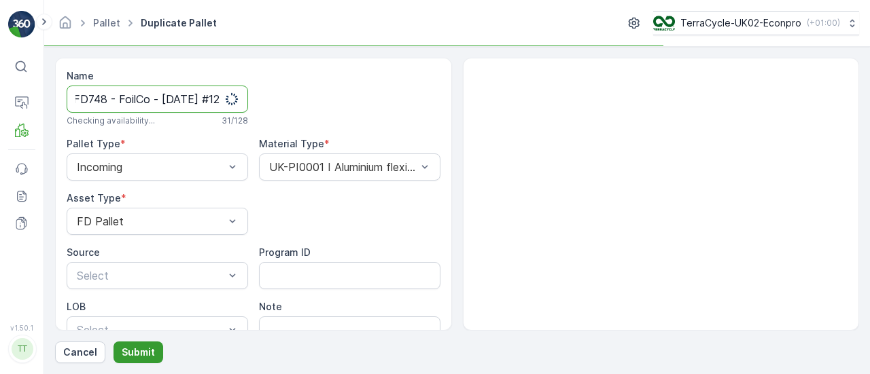
type input "FD748 - FoilCo - [DATE] #12"
click at [139, 349] on p "Submit" at bounding box center [138, 353] width 33 height 14
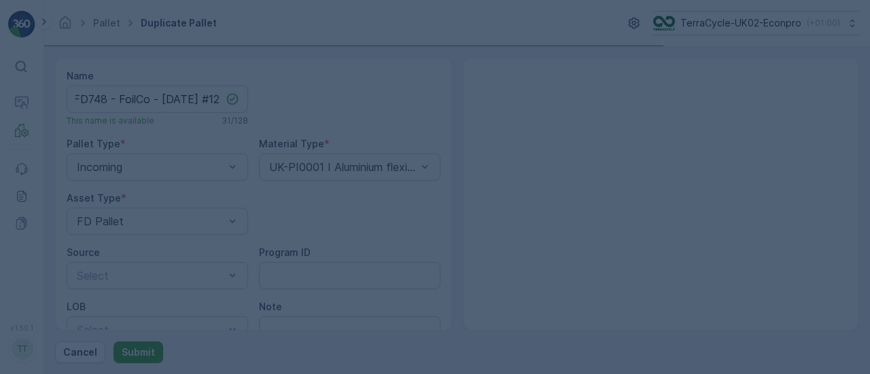
scroll to position [0, 0]
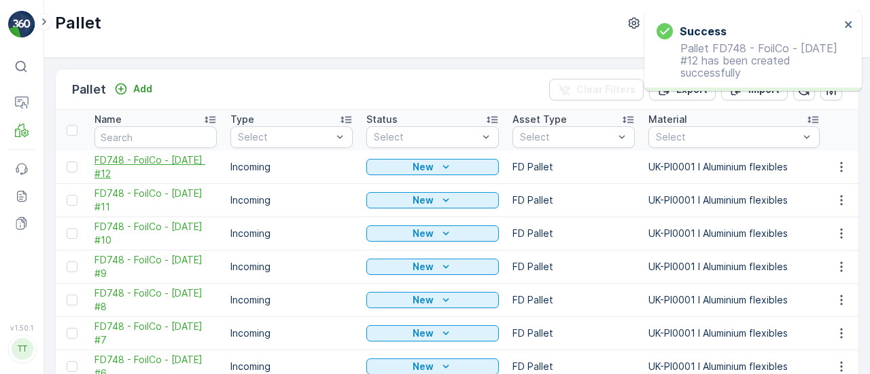
click at [147, 154] on span "FD748 - FoilCo - [DATE] #12" at bounding box center [155, 167] width 122 height 27
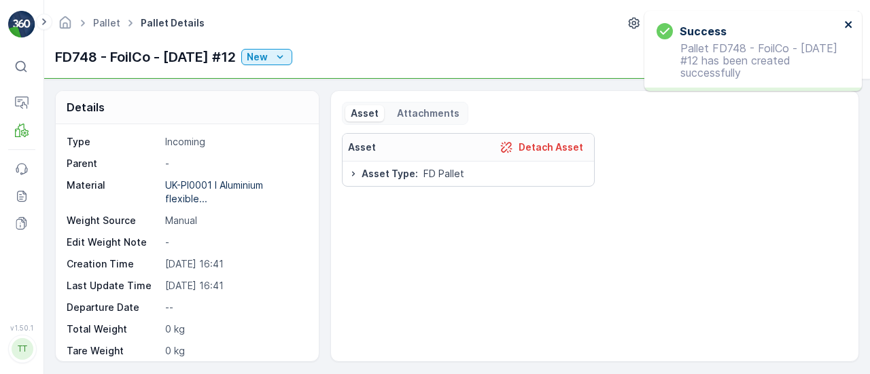
click at [848, 22] on icon "close" at bounding box center [849, 24] width 10 height 11
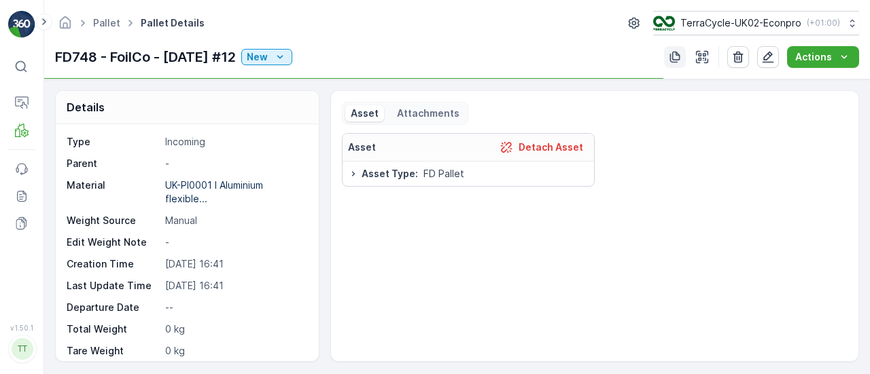
click at [674, 58] on icon "button" at bounding box center [675, 58] width 10 height 12
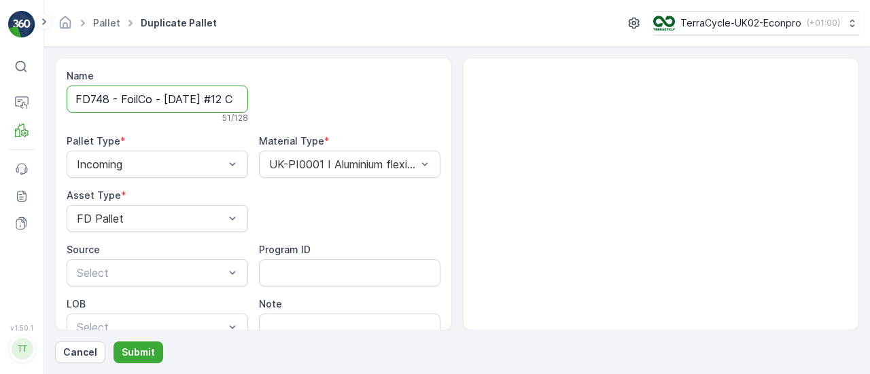
scroll to position [0, 132]
drag, startPoint x: 231, startPoint y: 101, endPoint x: 504, endPoint y: 100, distance: 273.1
click at [504, 100] on div "Name FD748 - FoilCo - [DATE] #12 Copy #1757432482501 51 / 128 Pallet Type * Inc…" at bounding box center [457, 194] width 804 height 273
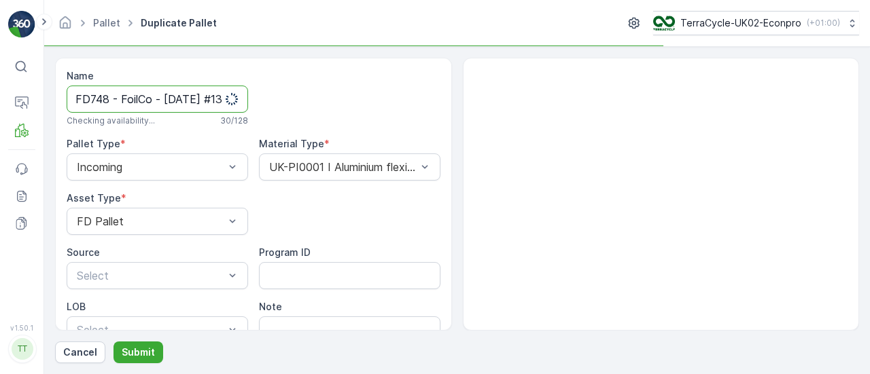
scroll to position [0, 10]
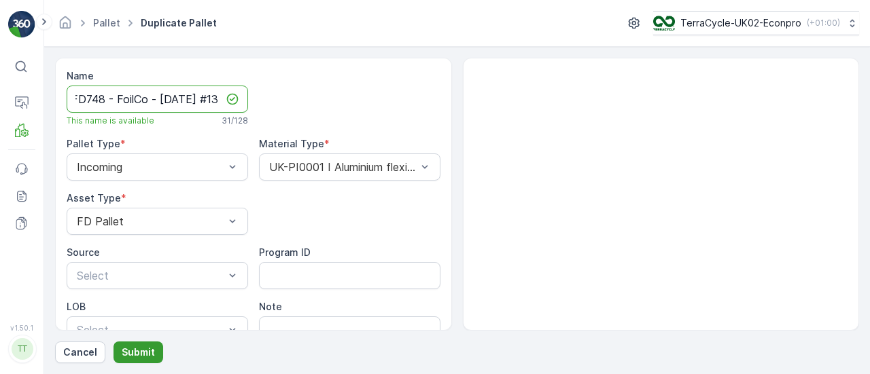
type input "FD748 - FoilCo - [DATE] #13"
click at [145, 350] on p "Submit" at bounding box center [138, 353] width 33 height 14
